Goal: Task Accomplishment & Management: Manage account settings

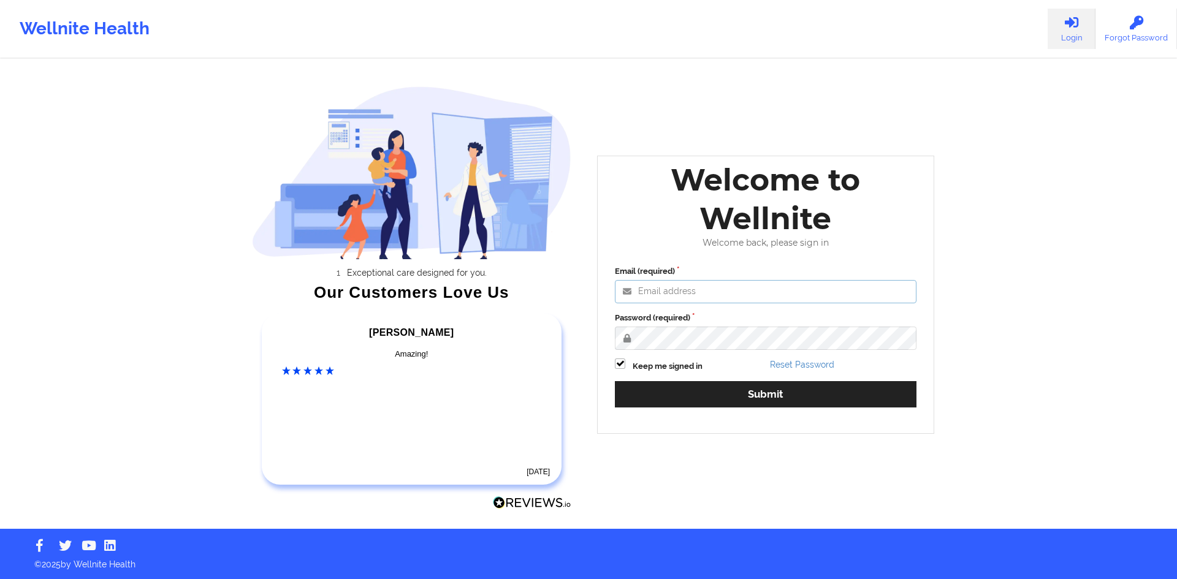
type input "[EMAIL_ADDRESS][DOMAIN_NAME]"
click at [702, 284] on input "[EMAIL_ADDRESS][DOMAIN_NAME]" at bounding box center [766, 291] width 302 height 23
click at [778, 252] on div "Welcome to Wellnite Welcome back, please sign in Email (required) [EMAIL_ADDRES…" at bounding box center [765, 295] width 337 height 278
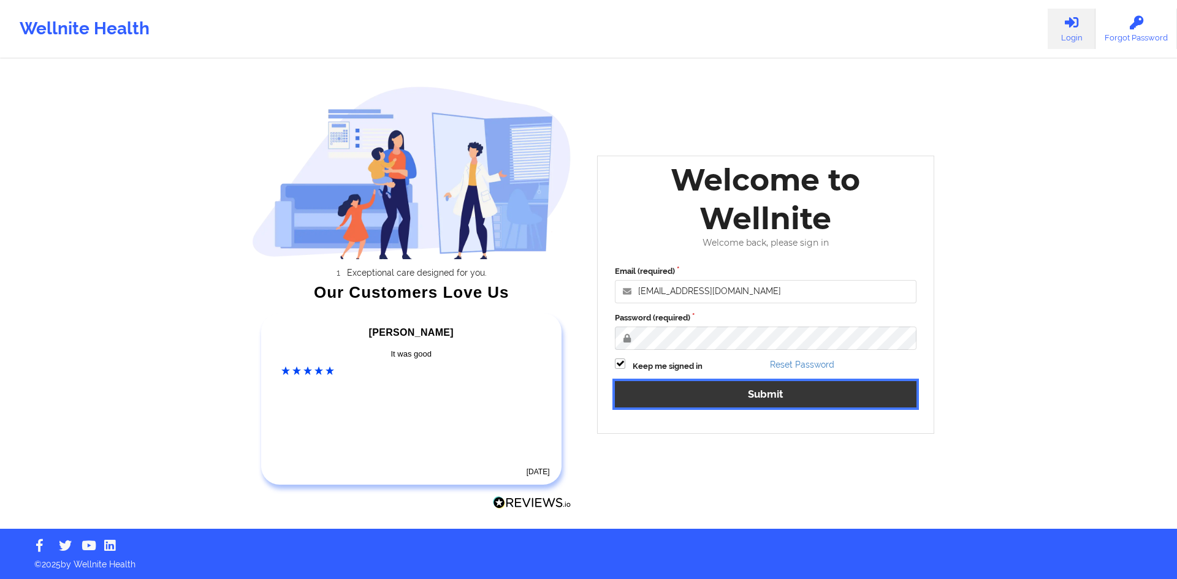
click at [722, 387] on button "Submit" at bounding box center [766, 394] width 302 height 26
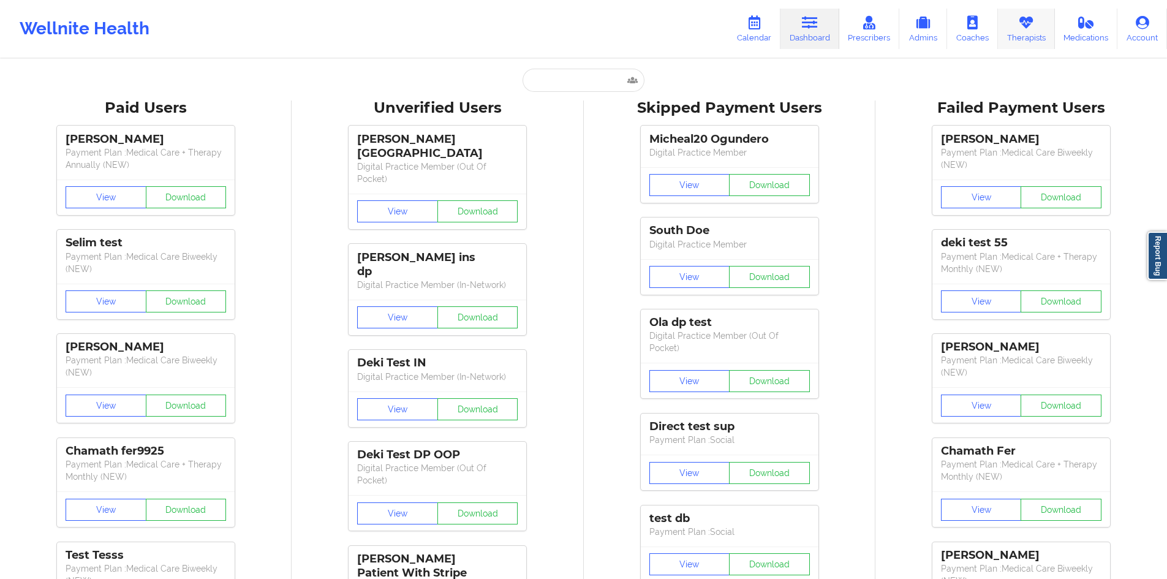
click at [1012, 40] on link "Therapists" at bounding box center [1026, 29] width 57 height 40
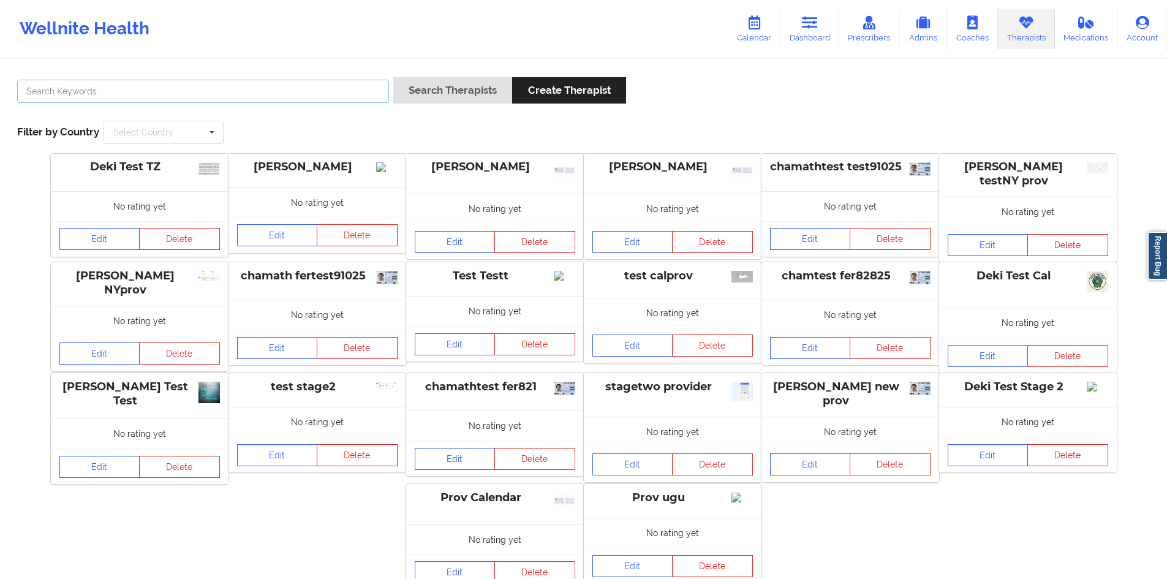
click at [225, 97] on input "text" at bounding box center [203, 91] width 372 height 23
type input "cms test"
click at [452, 89] on button "Search Therapists" at bounding box center [452, 90] width 119 height 26
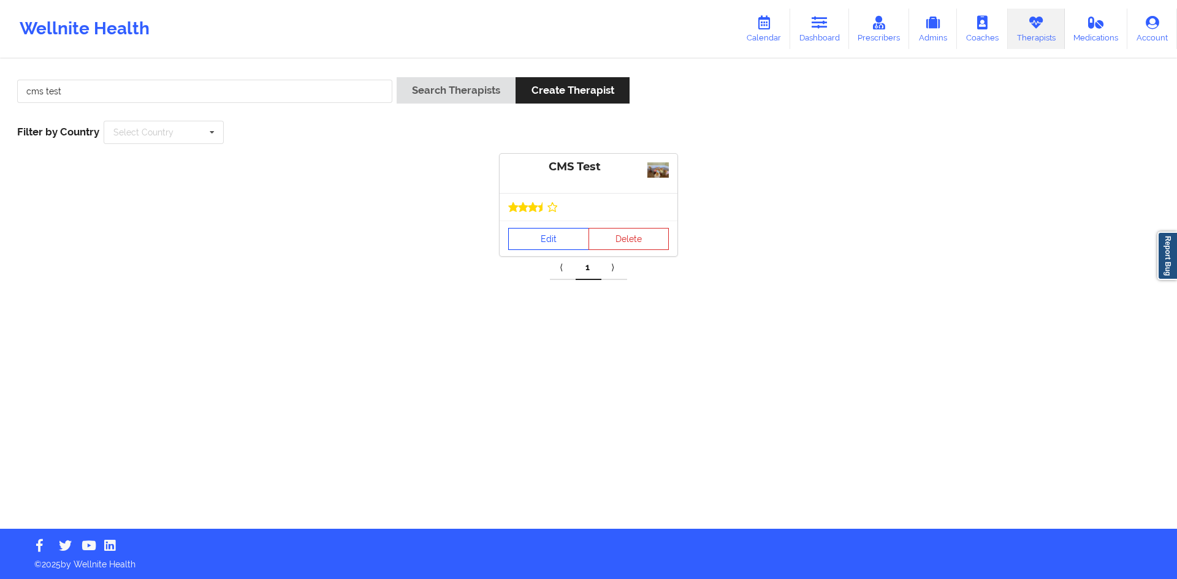
click at [545, 235] on link "Edit" at bounding box center [548, 239] width 81 height 22
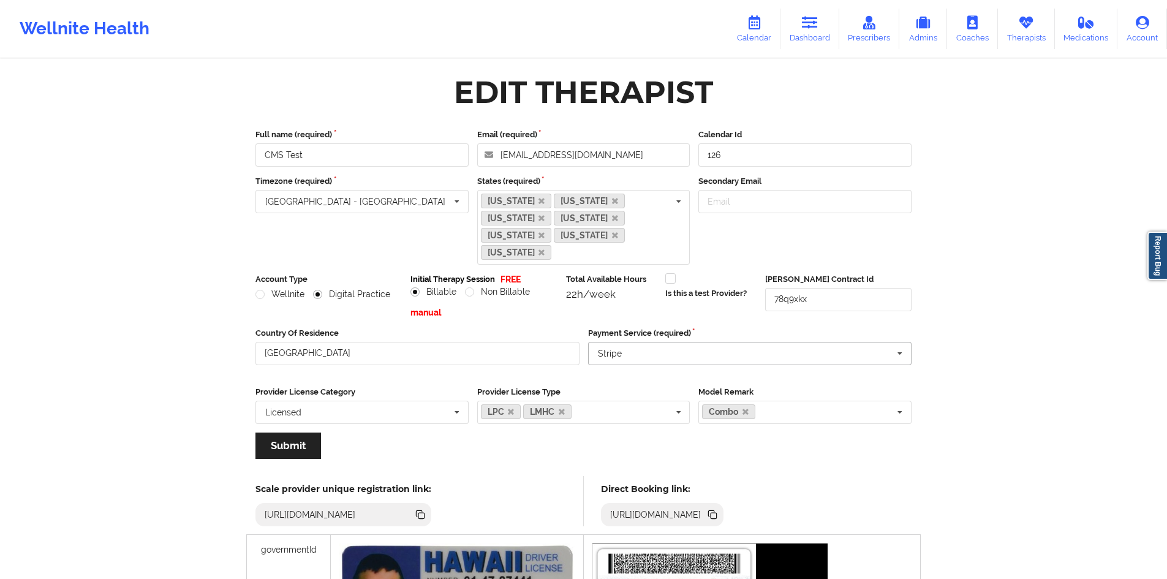
click at [671, 343] on input "text" at bounding box center [751, 354] width 323 height 22
click at [267, 302] on div "Full name (required) CMS Test Email (required) [EMAIL_ADDRESS][DOMAIN_NAME] Cal…" at bounding box center [584, 298] width 674 height 356
click at [379, 346] on input "[GEOGRAPHIC_DATA]" at bounding box center [418, 353] width 324 height 23
click at [396, 386] on label "Provider License Category" at bounding box center [362, 392] width 213 height 12
click at [658, 401] on div "LPC LMHC LCSW LCSW-R PhD LMFT PsyD LMSW Licensed [MEDICAL_DATA] AMFT LPC-MHSP M…" at bounding box center [583, 412] width 213 height 23
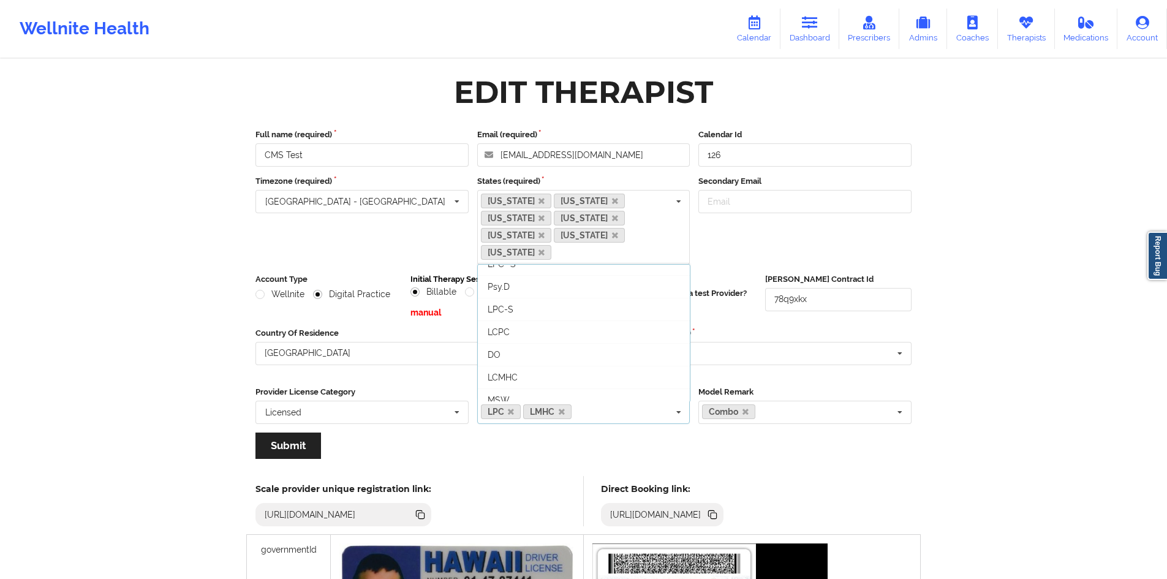
scroll to position [245, 0]
click at [973, 283] on div "Wellnite Health Calendar Dashboard Prescribers Admins Coaches Therapists Medica…" at bounding box center [583, 482] width 1167 height 965
click at [1034, 29] on icon at bounding box center [1027, 22] width 16 height 13
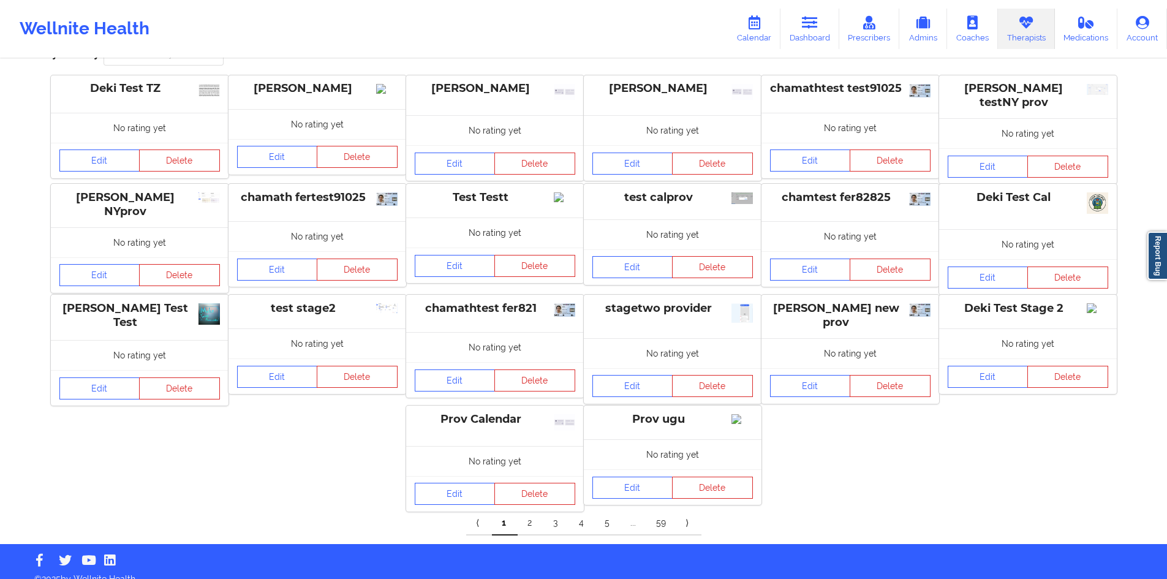
scroll to position [101, 0]
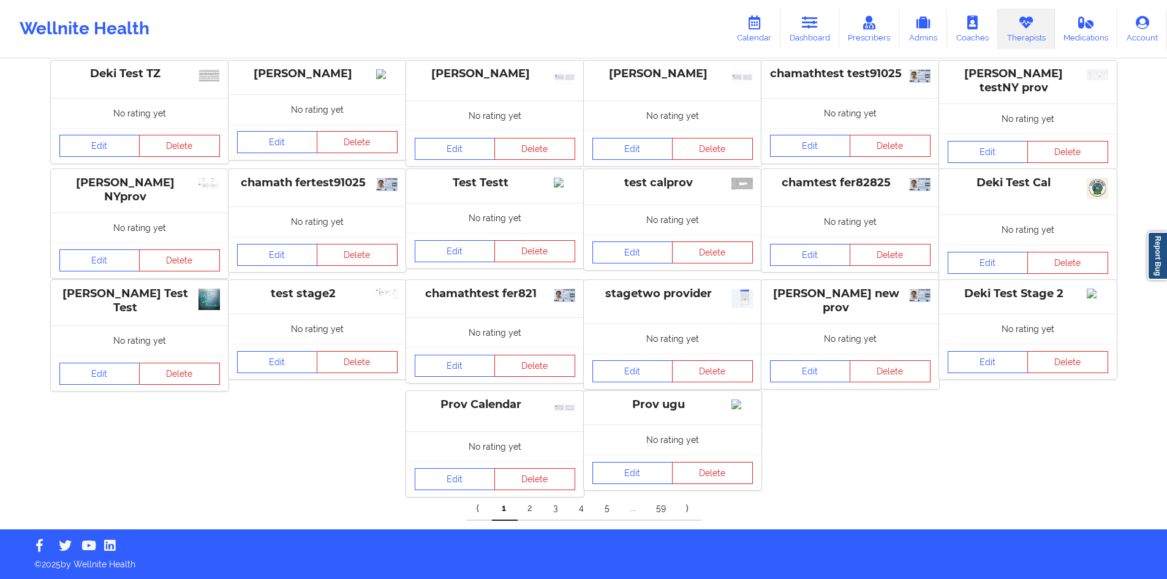
click at [526, 508] on link "2" at bounding box center [531, 508] width 26 height 25
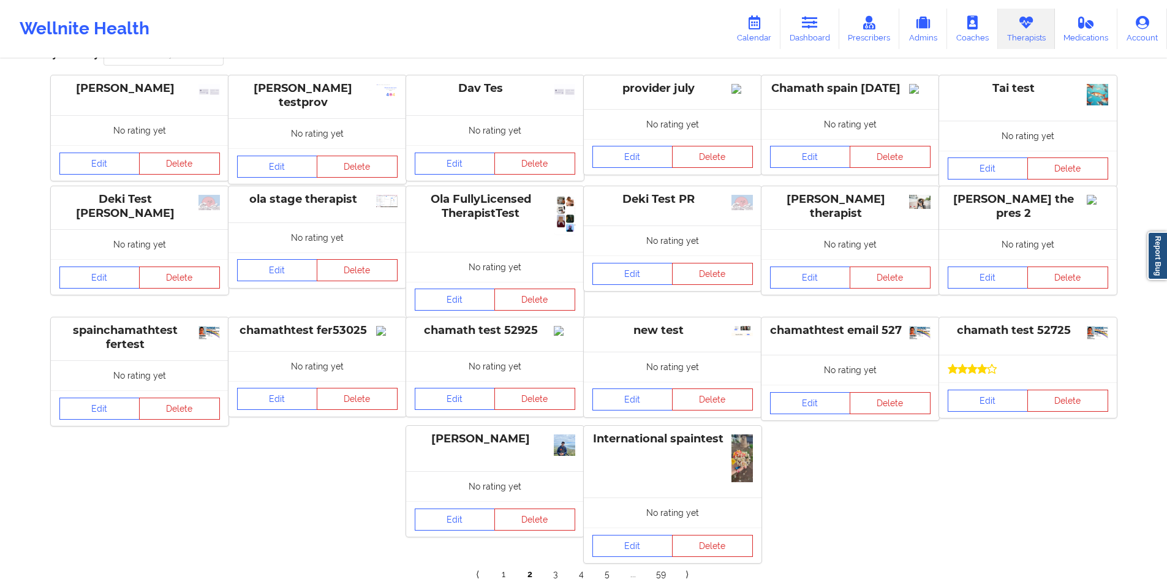
scroll to position [147, 0]
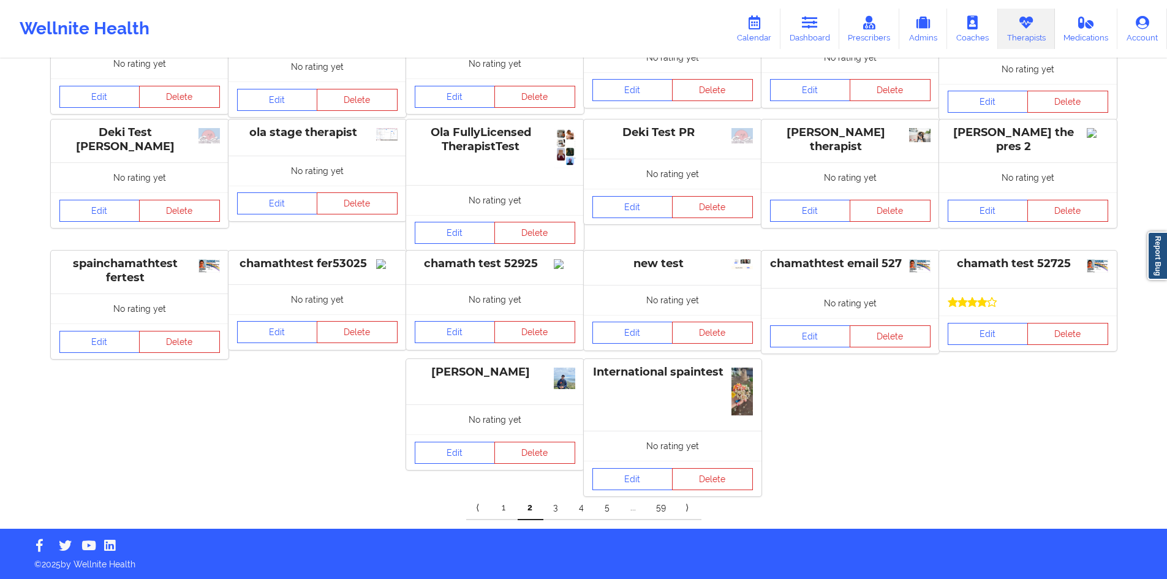
click at [560, 514] on link "3" at bounding box center [557, 508] width 26 height 25
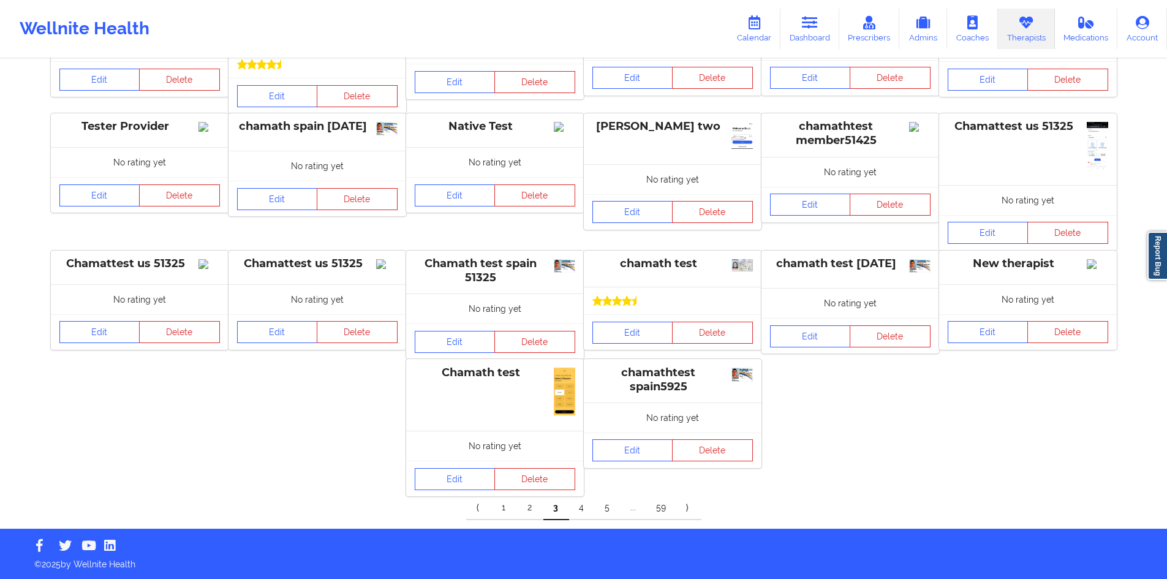
scroll to position [159, 0]
click at [582, 512] on link "4" at bounding box center [582, 508] width 26 height 25
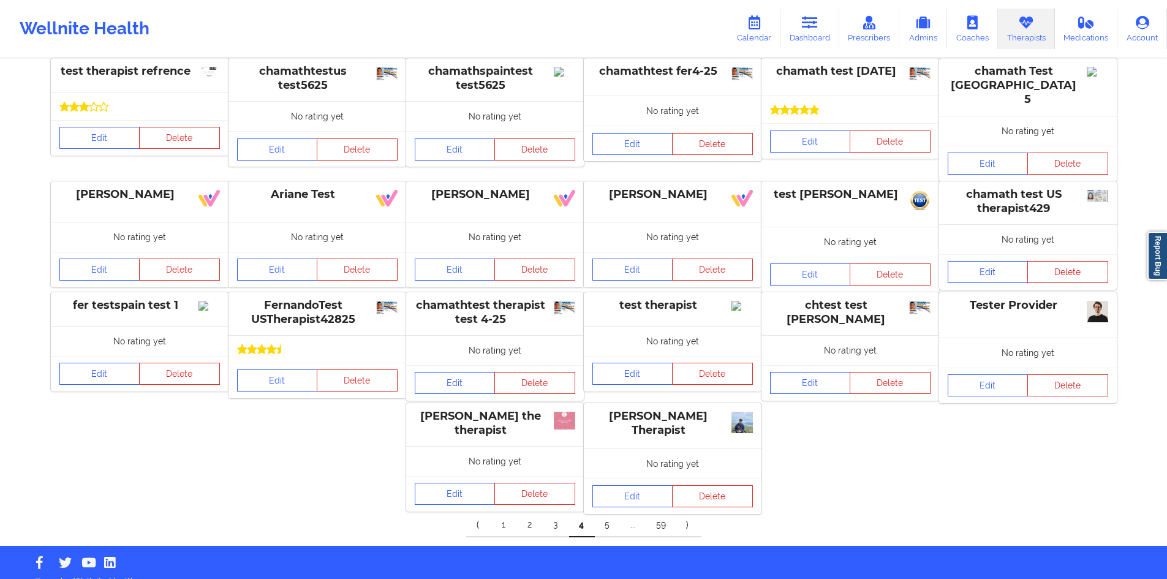
scroll to position [101, 0]
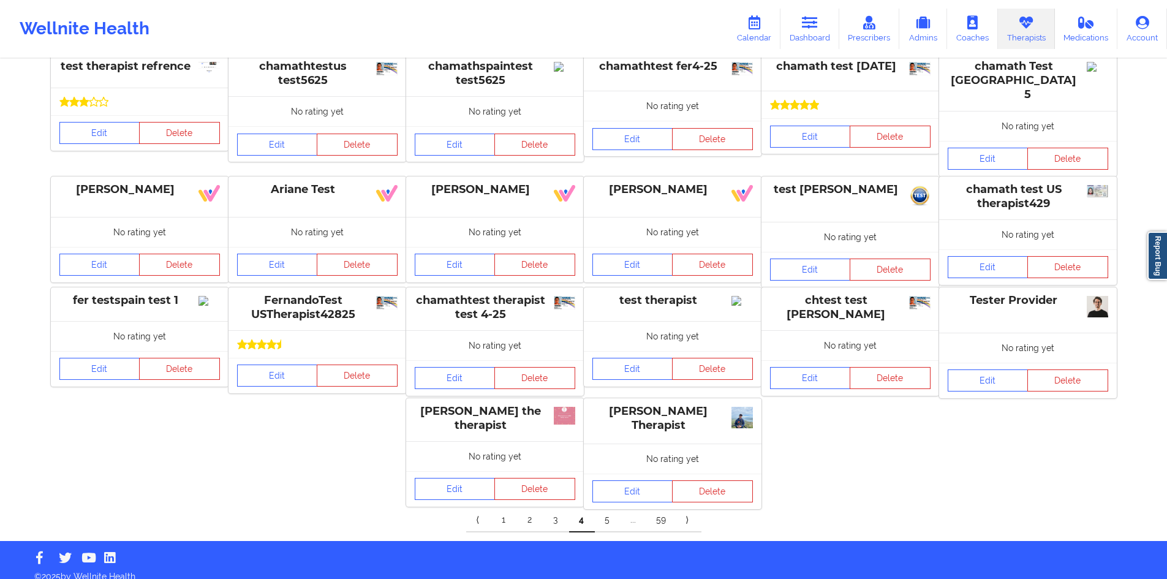
click at [609, 514] on link "5" at bounding box center [608, 520] width 26 height 25
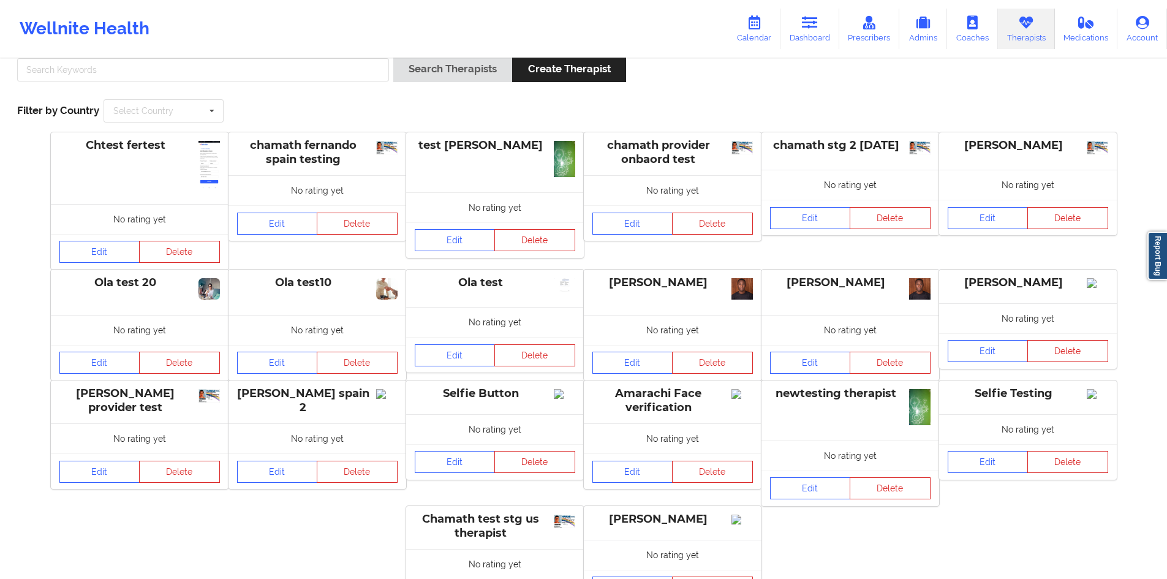
scroll to position [0, 0]
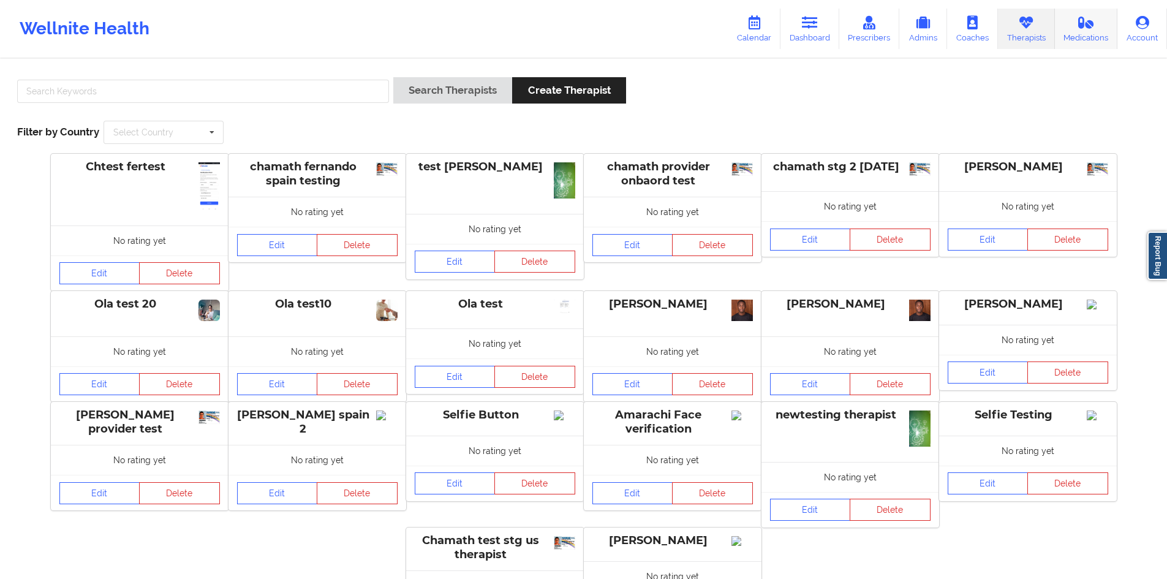
click at [1093, 25] on icon at bounding box center [1087, 22] width 16 height 13
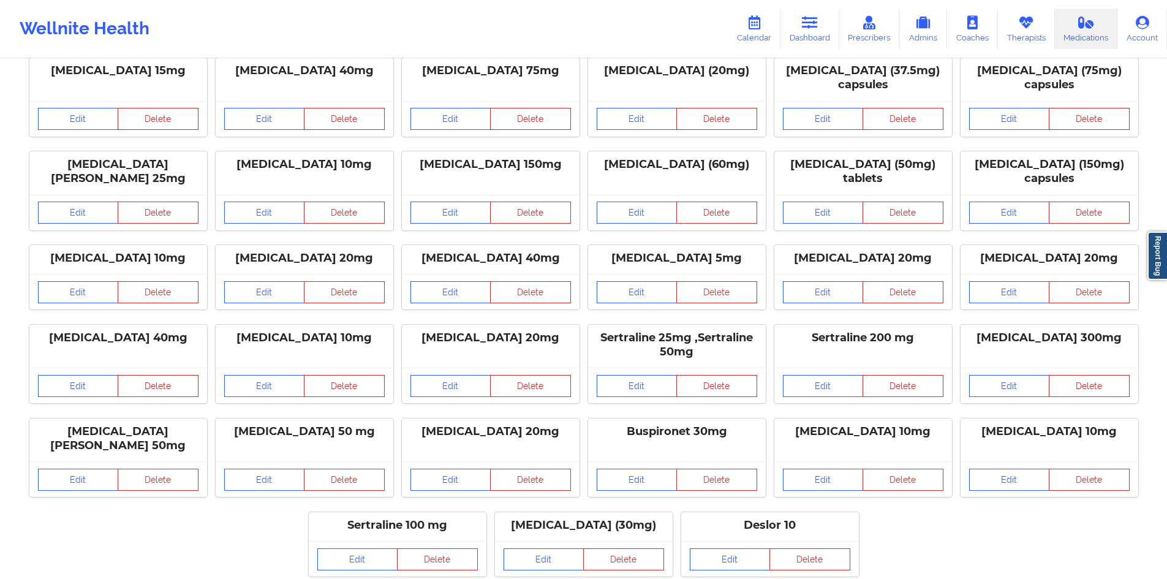
scroll to position [88, 0]
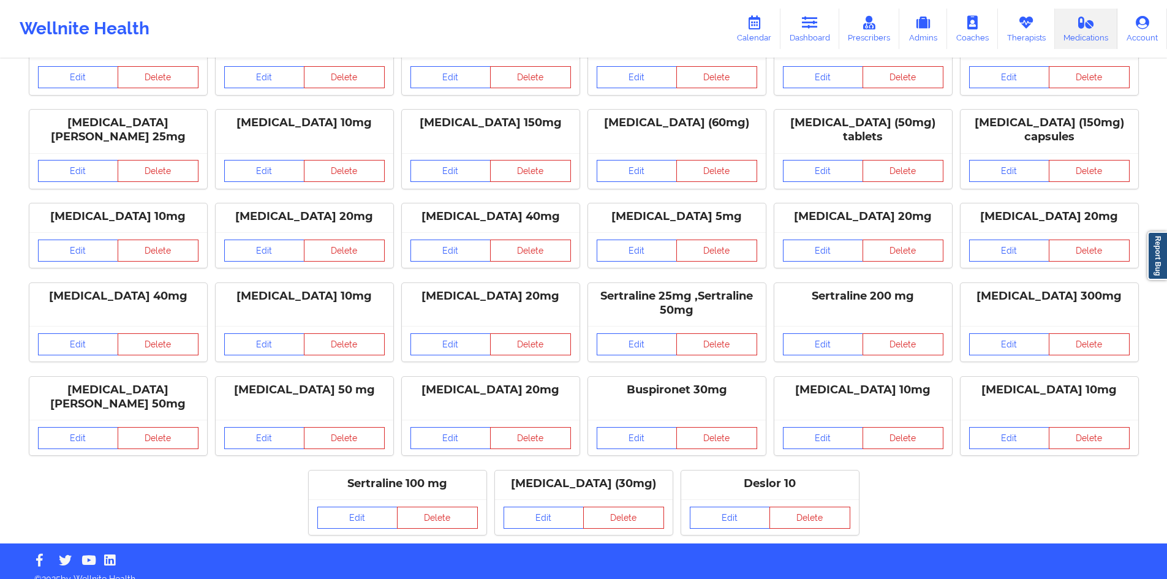
click at [286, 388] on div "[MEDICAL_DATA] 50 mg" at bounding box center [304, 390] width 161 height 14
click at [274, 427] on link "Edit" at bounding box center [264, 438] width 81 height 22
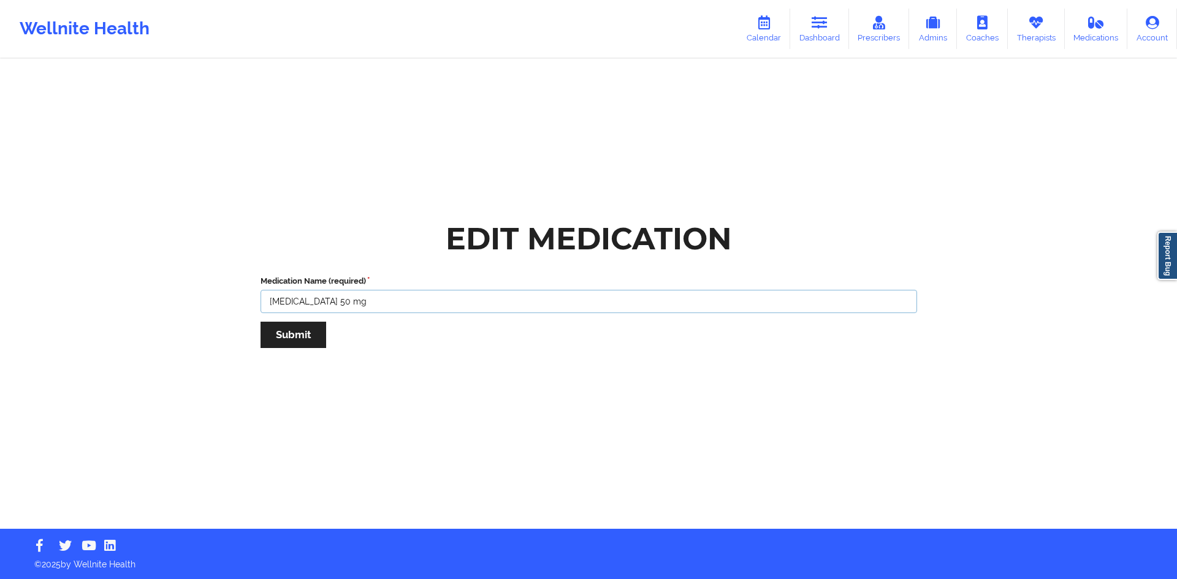
click at [383, 305] on input "[MEDICAL_DATA] 50 mg" at bounding box center [588, 301] width 656 height 23
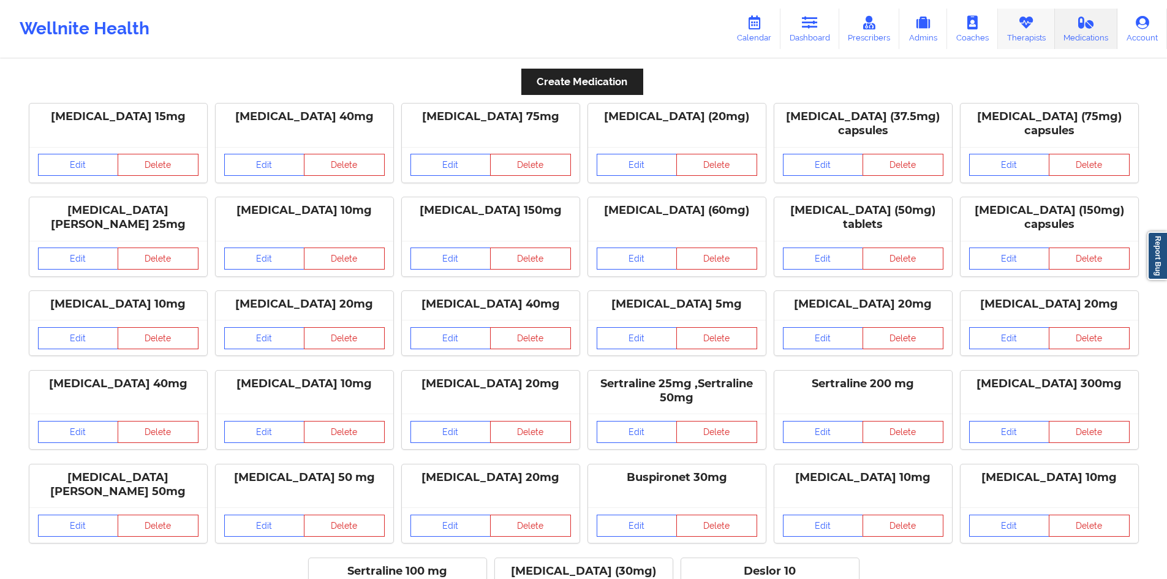
click at [1036, 23] on link "Therapists" at bounding box center [1026, 29] width 57 height 40
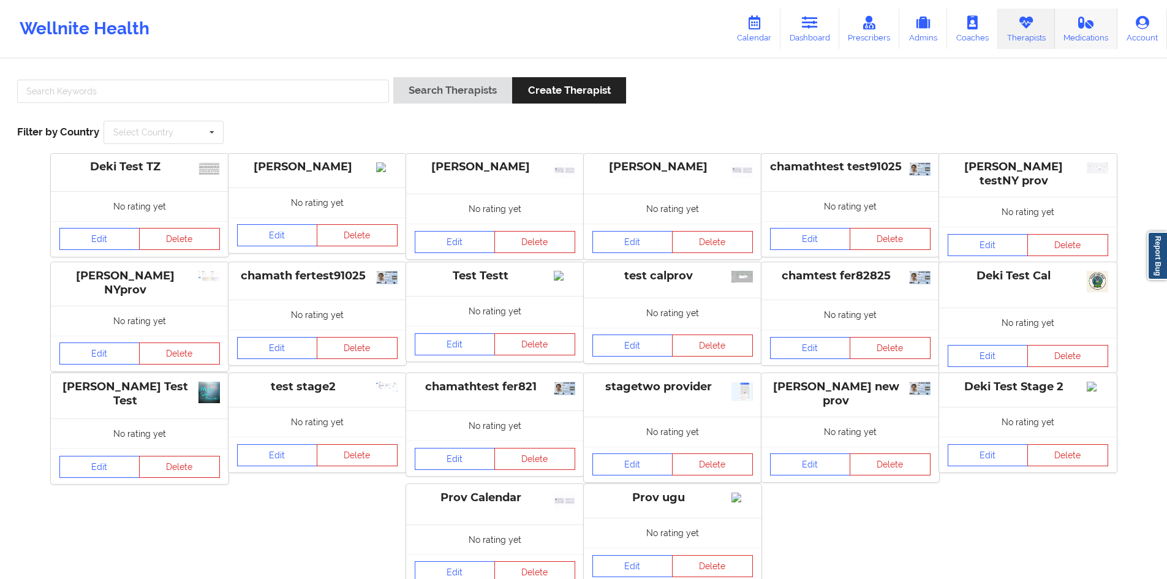
click at [1085, 25] on icon at bounding box center [1087, 22] width 16 height 13
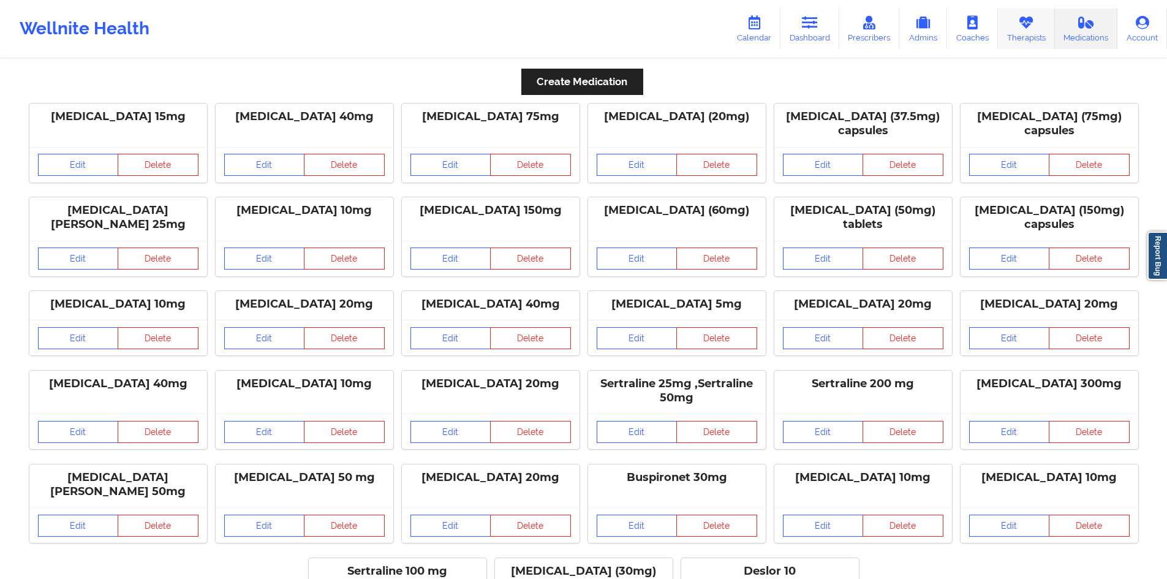
click at [1021, 25] on icon at bounding box center [1027, 22] width 16 height 13
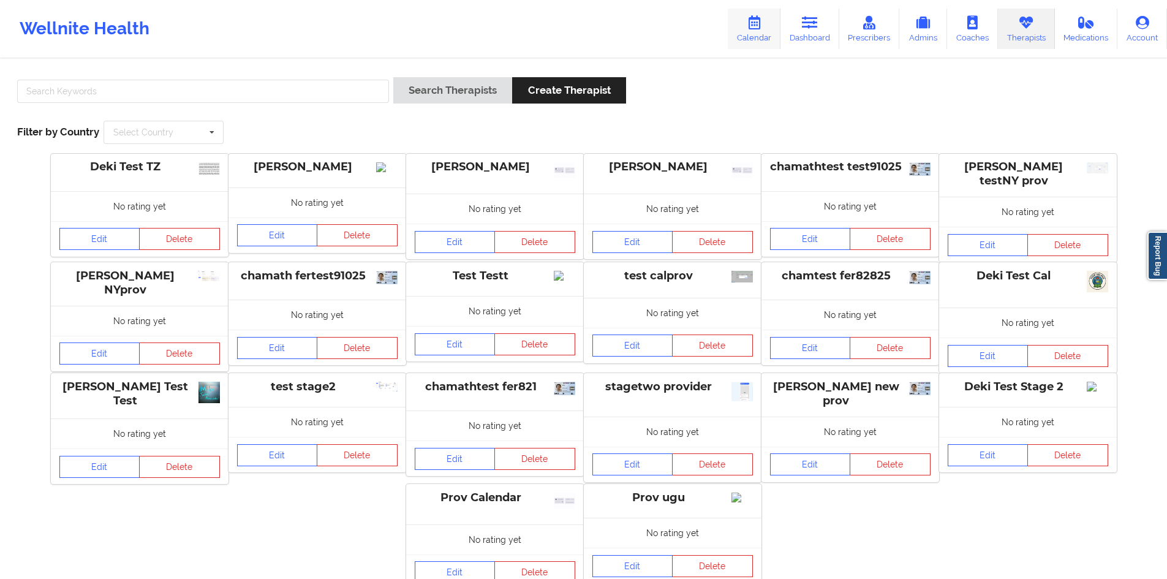
click at [762, 23] on icon at bounding box center [754, 22] width 16 height 13
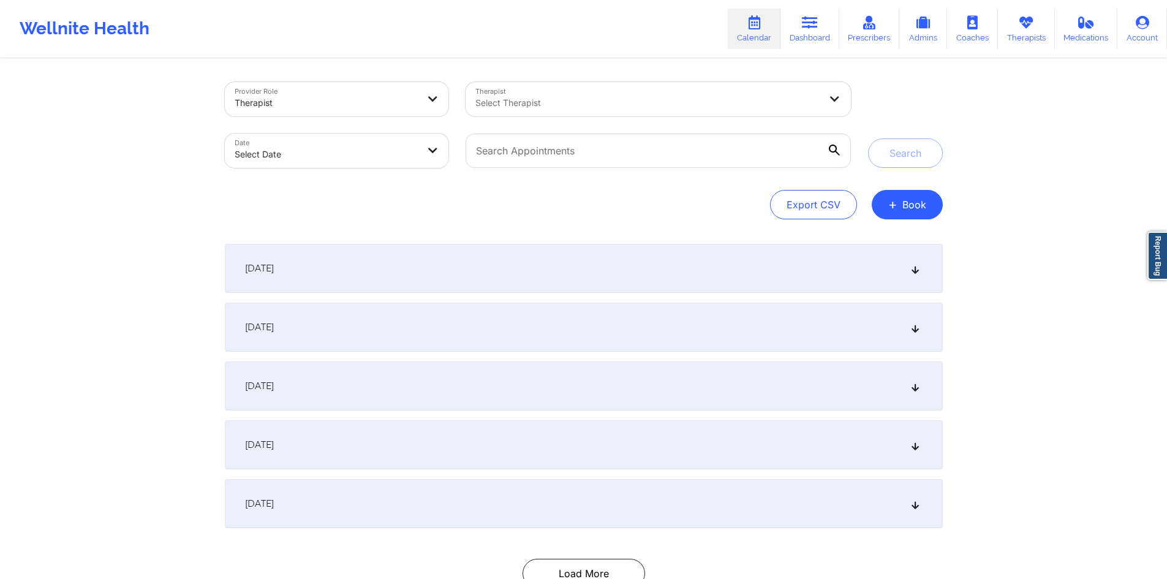
click at [349, 270] on div "[DATE]" at bounding box center [584, 268] width 718 height 49
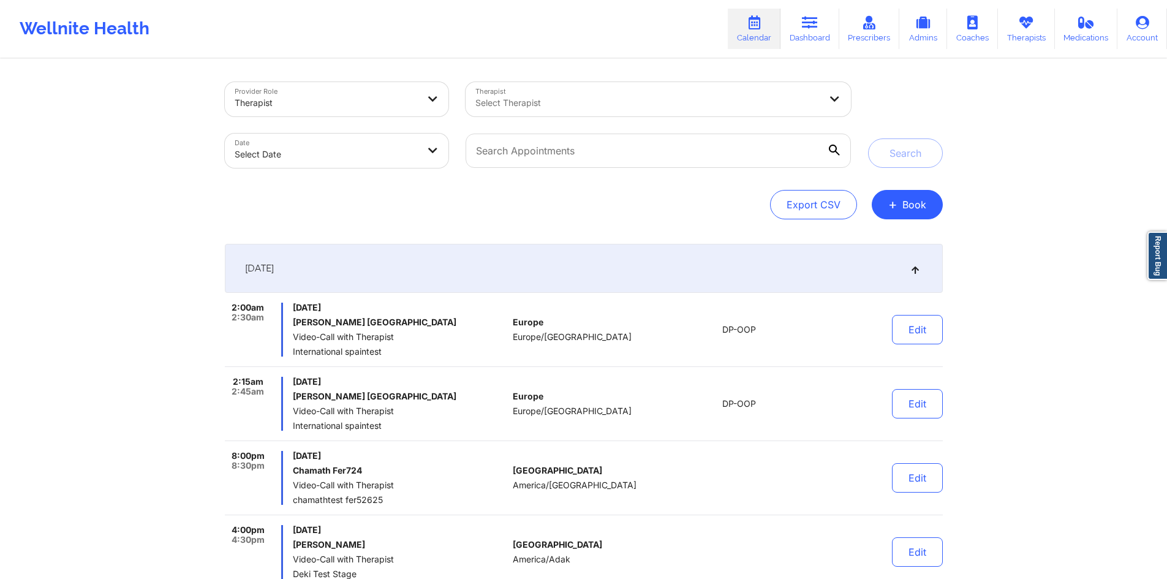
click at [494, 259] on div "[DATE]" at bounding box center [584, 268] width 718 height 49
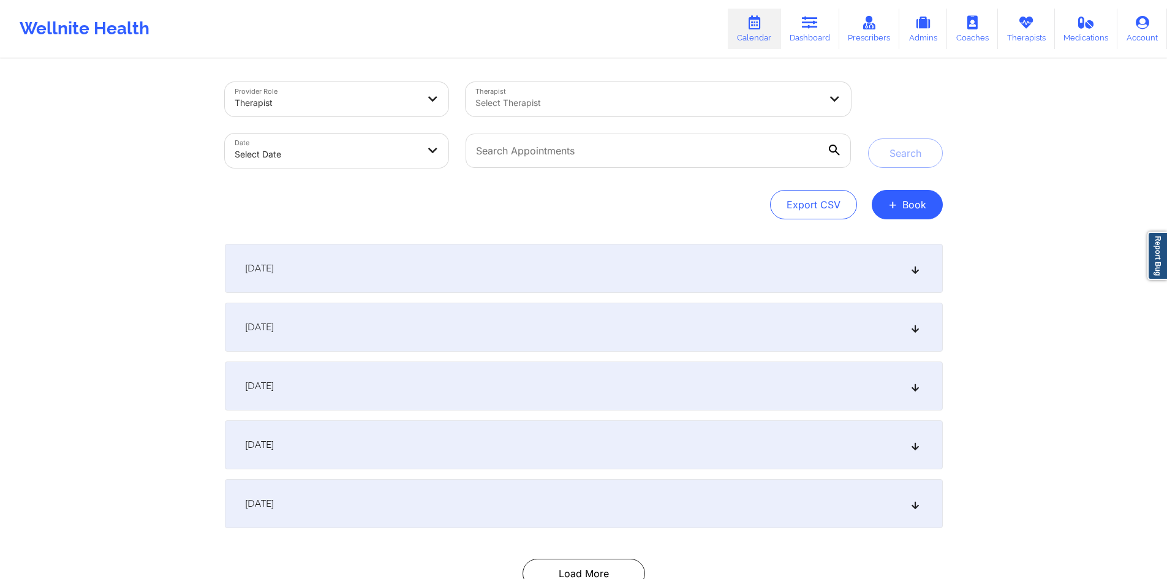
click at [488, 313] on div "[DATE]" at bounding box center [584, 327] width 718 height 49
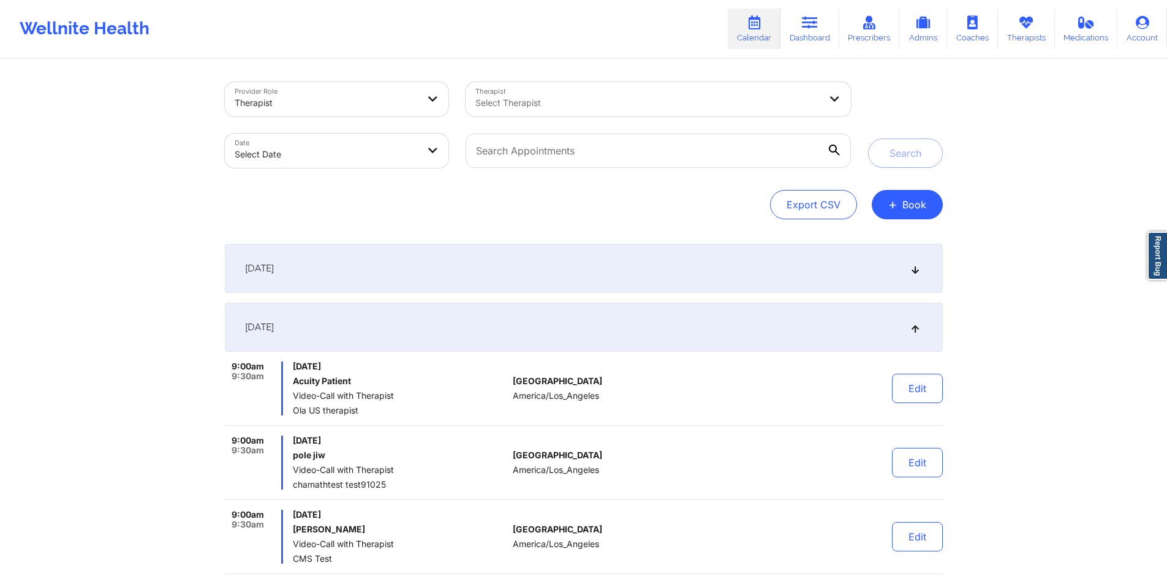
click at [446, 349] on div "[DATE]" at bounding box center [584, 327] width 718 height 49
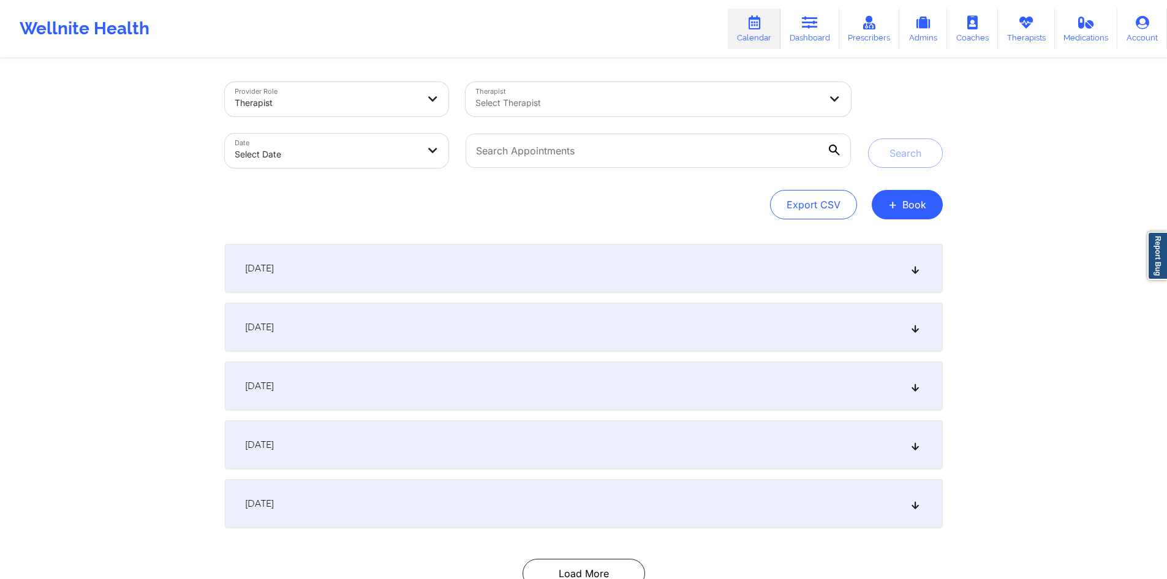
click at [513, 106] on div at bounding box center [648, 103] width 345 height 15
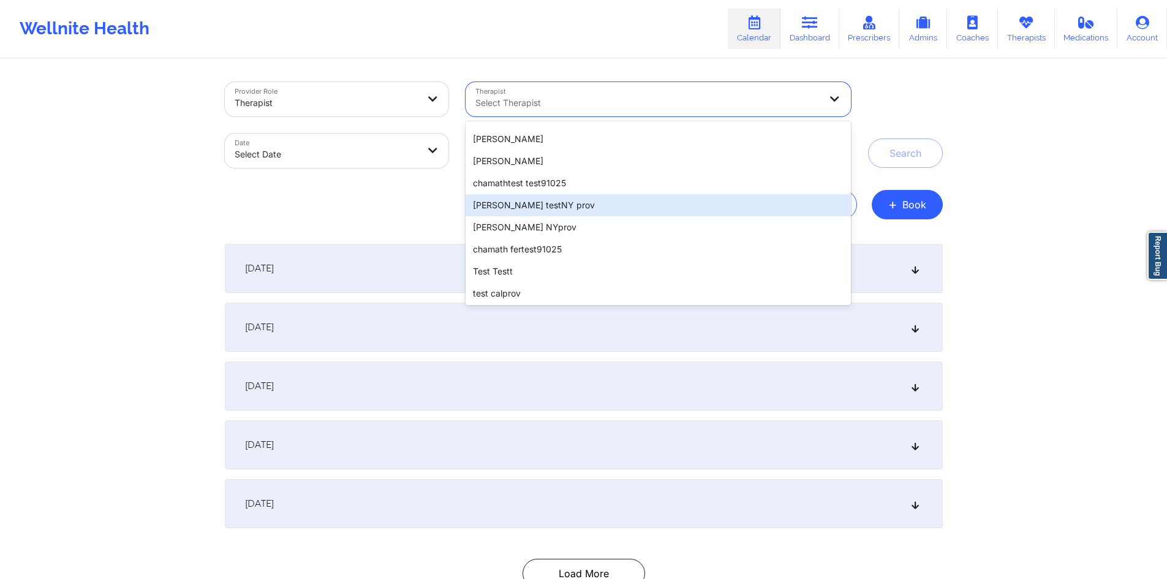
scroll to position [61, 0]
click at [509, 208] on div "[PERSON_NAME] NYprov" at bounding box center [658, 206] width 385 height 22
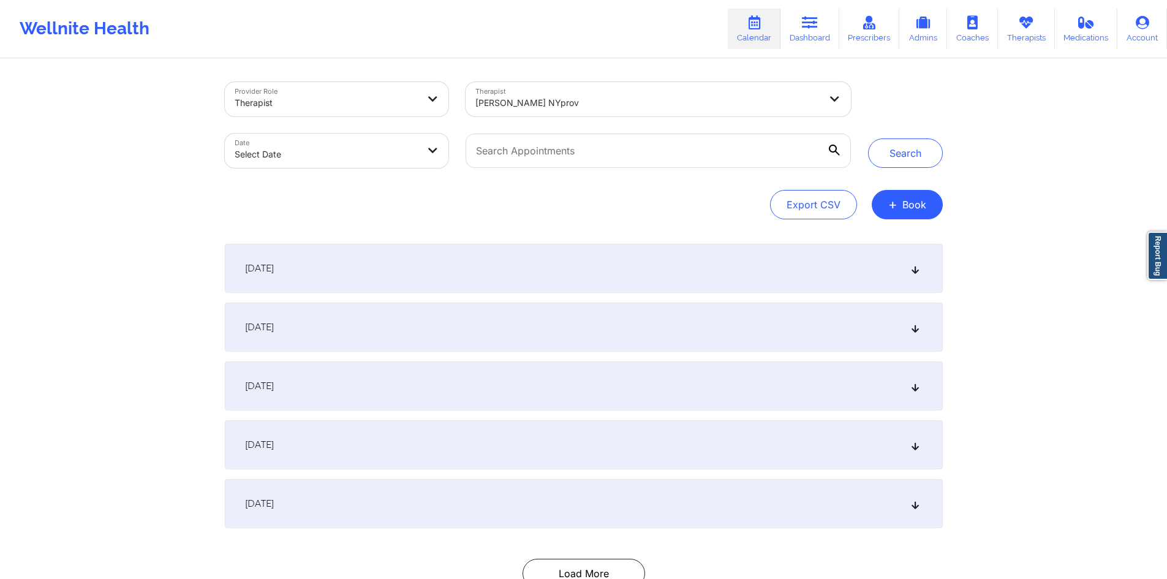
click at [499, 263] on div "[DATE]" at bounding box center [584, 268] width 718 height 49
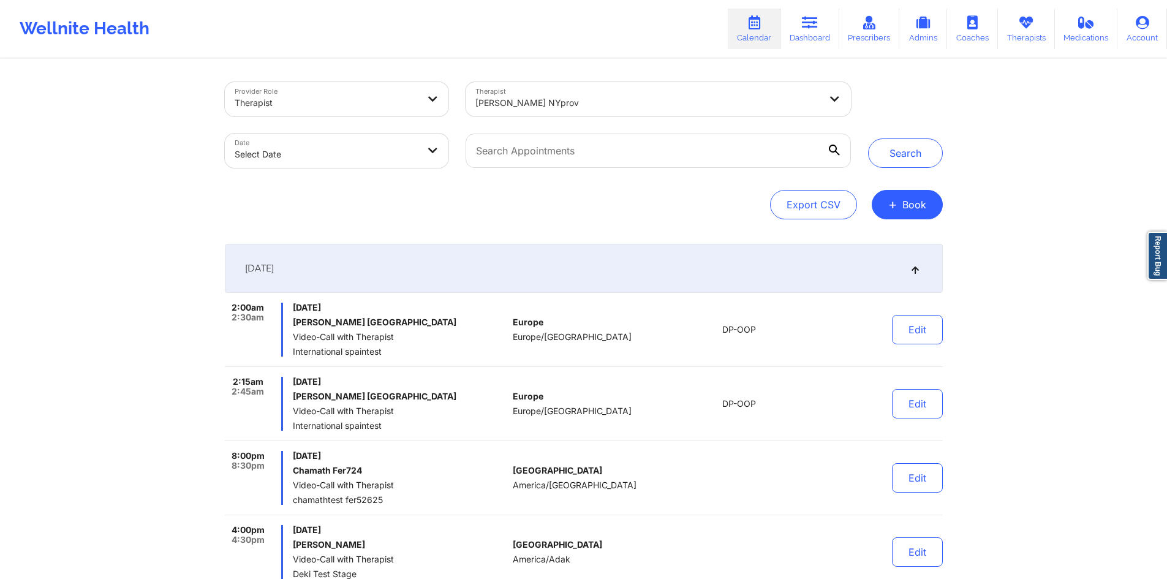
click at [367, 100] on div at bounding box center [327, 103] width 184 height 15
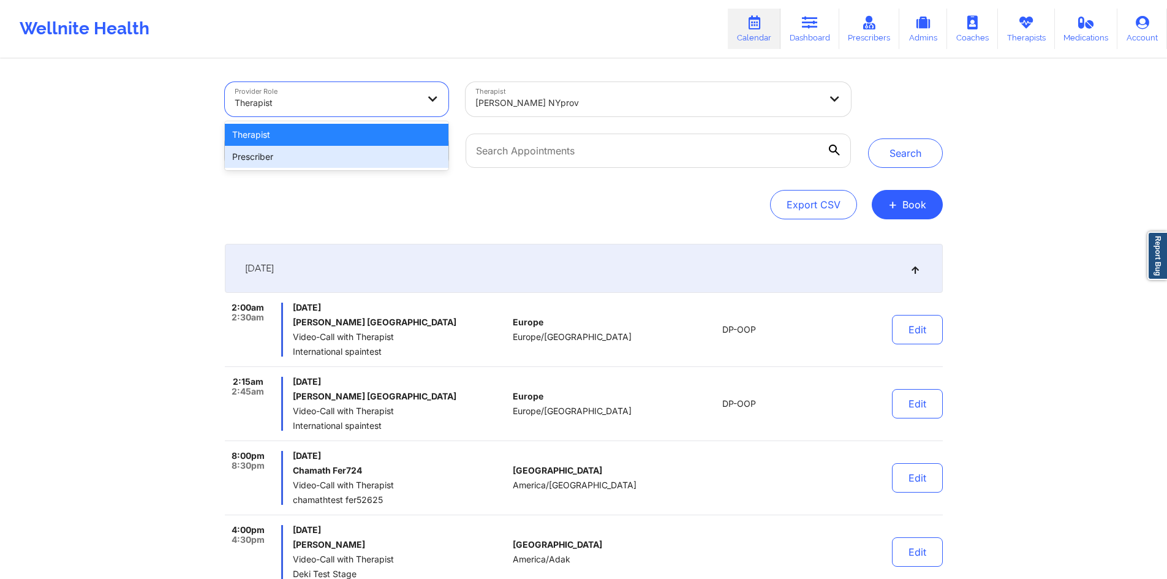
click at [315, 154] on div "Prescriber" at bounding box center [337, 157] width 224 height 22
